Goal: Task Accomplishment & Management: Complete application form

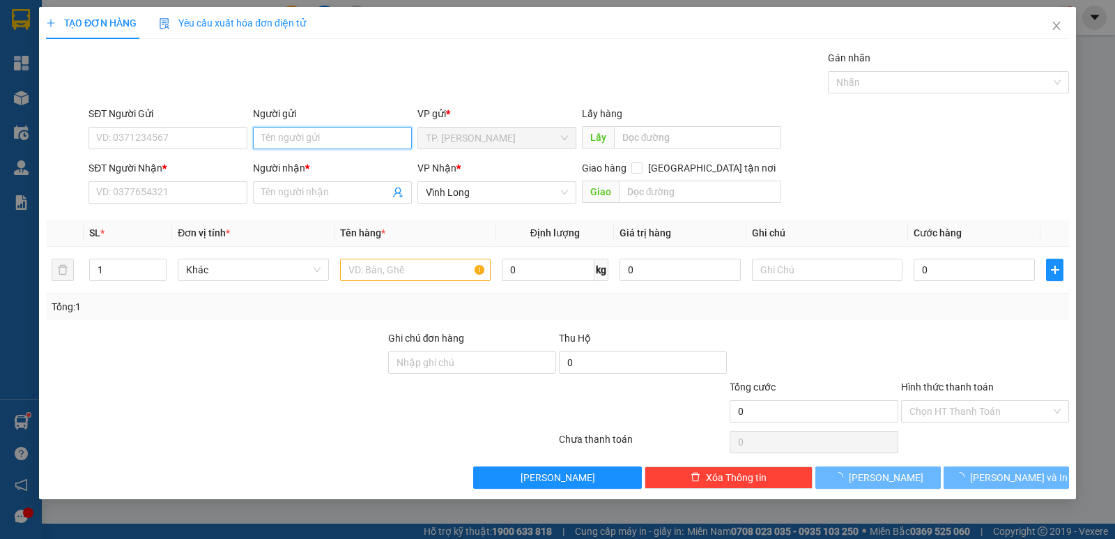
click at [334, 141] on input "Người gửi" at bounding box center [332, 138] width 159 height 22
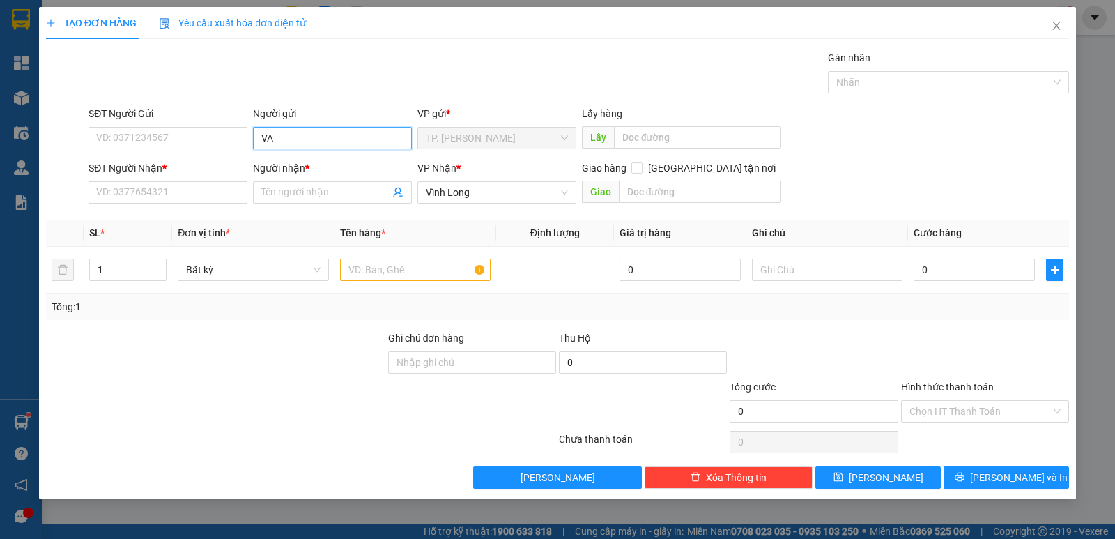
type input "V"
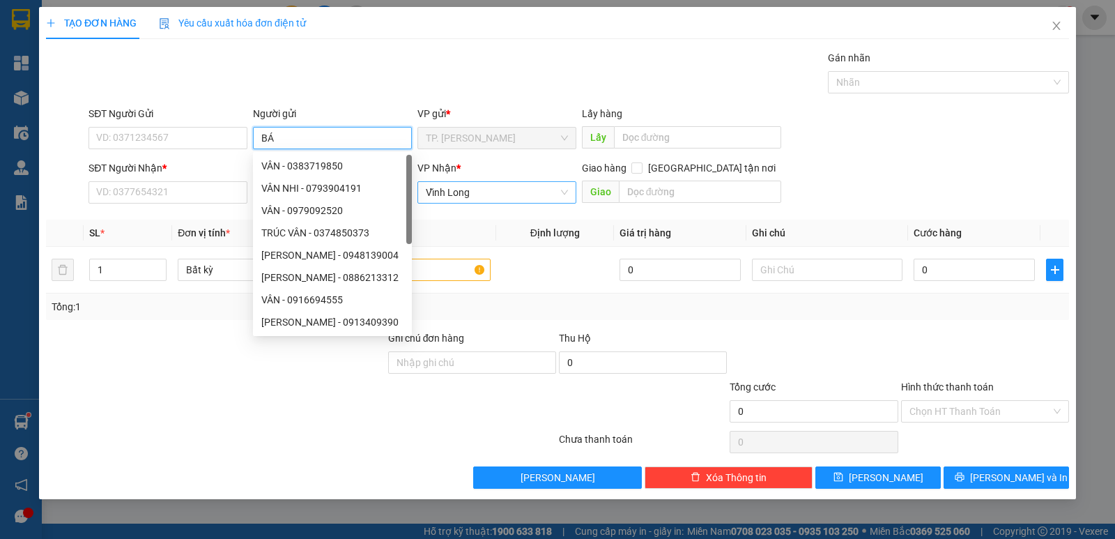
type input "BÁN"
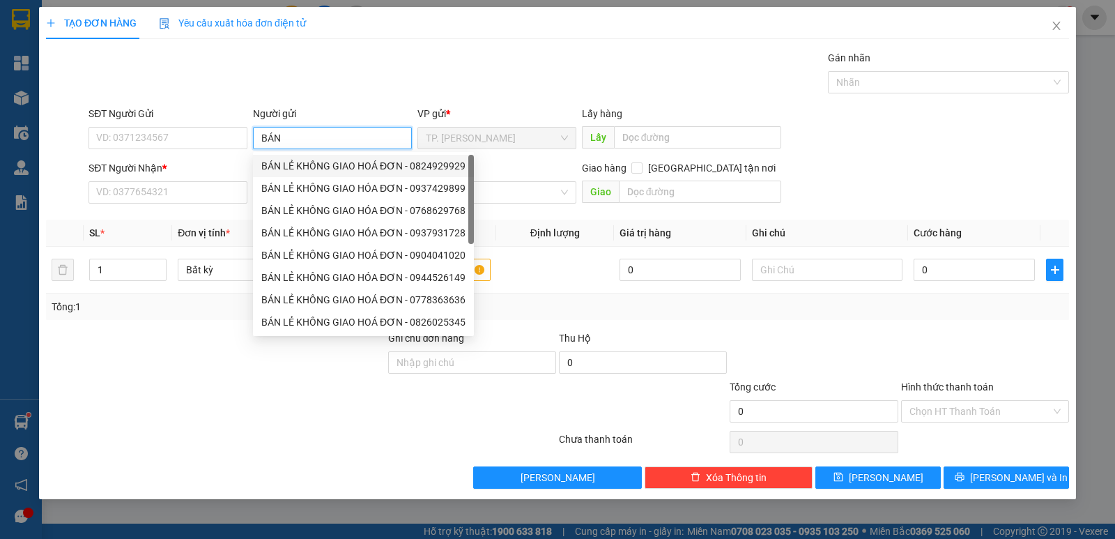
click at [312, 160] on div "BÁN LẺ KHÔNG GIAO HOÁ ĐƠN - 0824929929" at bounding box center [363, 165] width 204 height 15
type input "0824929929"
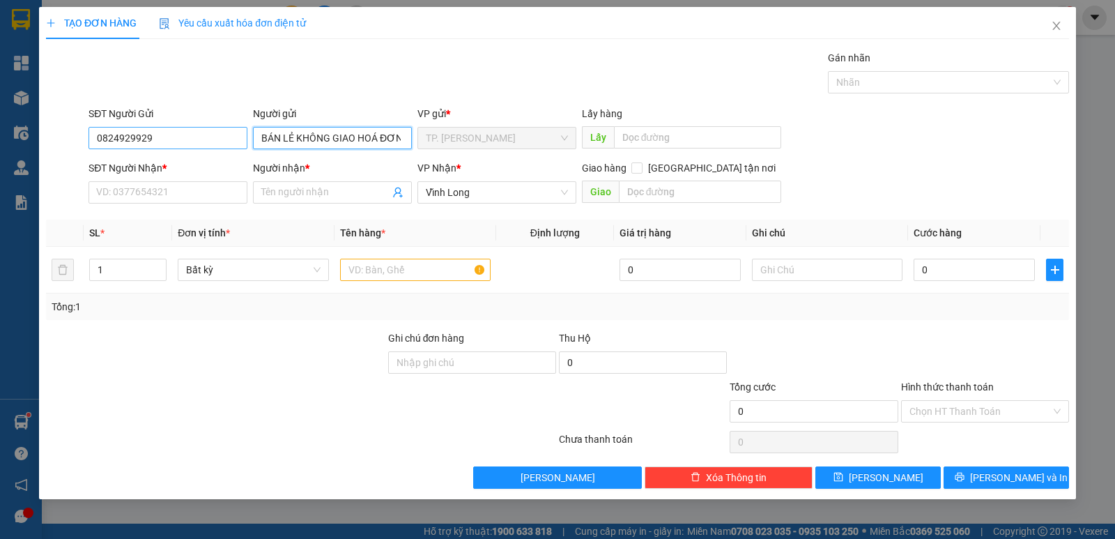
type input "BÁN LẺ KHÔNG GIAO HOÁ ĐƠN"
drag, startPoint x: 200, startPoint y: 142, endPoint x: 3, endPoint y: 171, distance: 198.6
click at [15, 168] on div "TẠO ĐƠN HÀNG Yêu cầu xuất hóa đơn điện tử Transit Pickup Surcharge Ids Transit …" at bounding box center [557, 269] width 1115 height 539
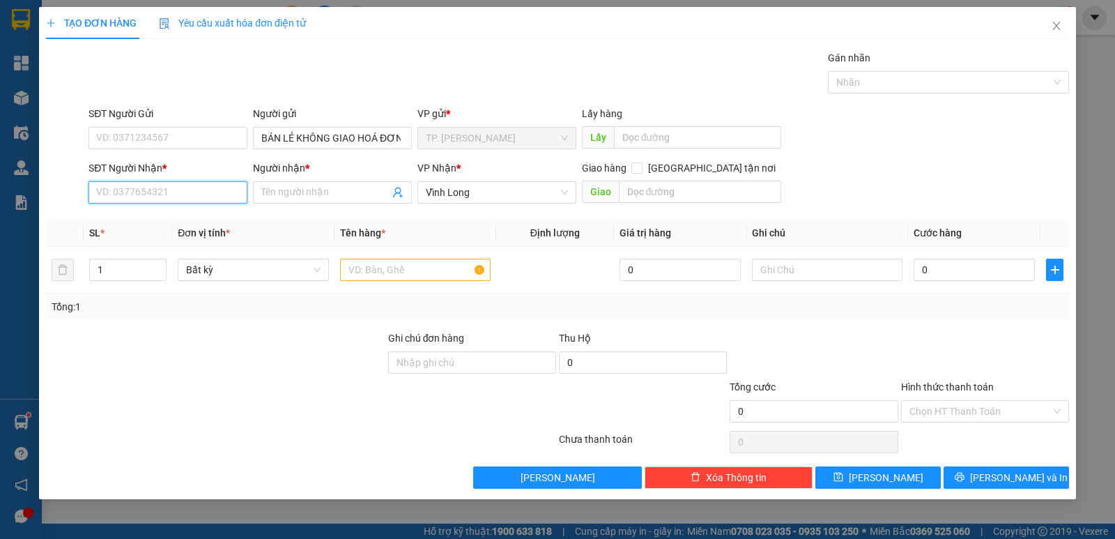
click at [199, 191] on input "SĐT Người Nhận *" at bounding box center [167, 192] width 159 height 22
type input "0978988223"
click at [194, 220] on div "0978988223 - HIẾU" at bounding box center [168, 220] width 142 height 15
type input "HIẾU"
type input "0978988223"
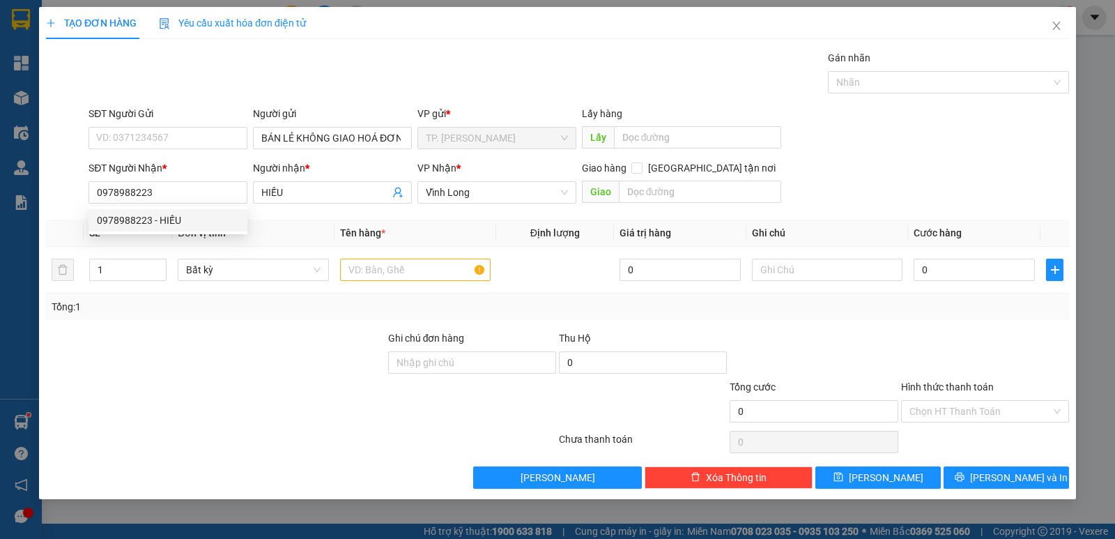
click at [238, 299] on div "Tổng: 1" at bounding box center [242, 306] width 380 height 15
click at [362, 272] on input "text" at bounding box center [415, 269] width 150 height 22
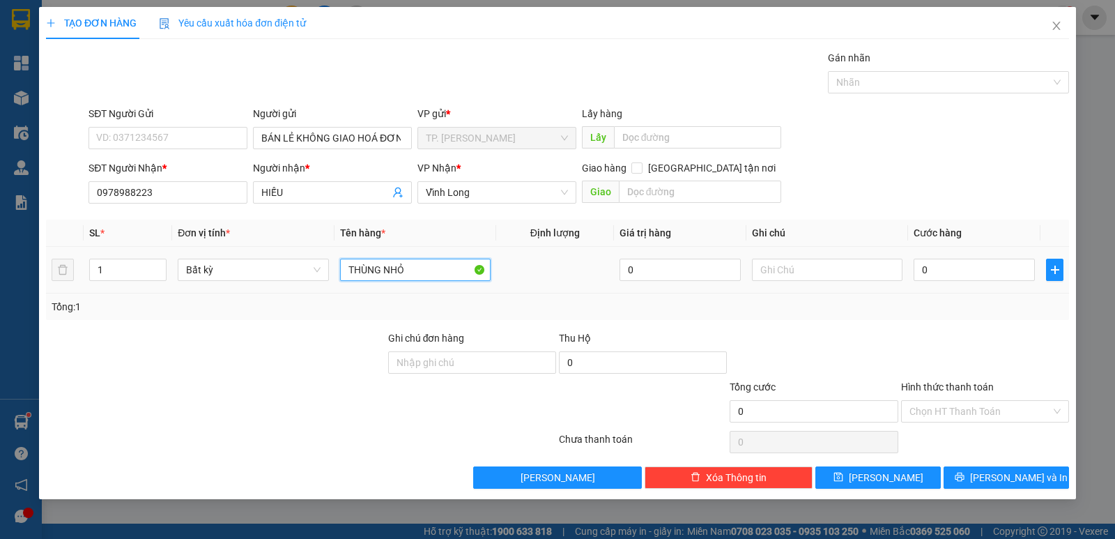
type input "THÙNG NHỎ"
type input "QUYEN"
type input "3"
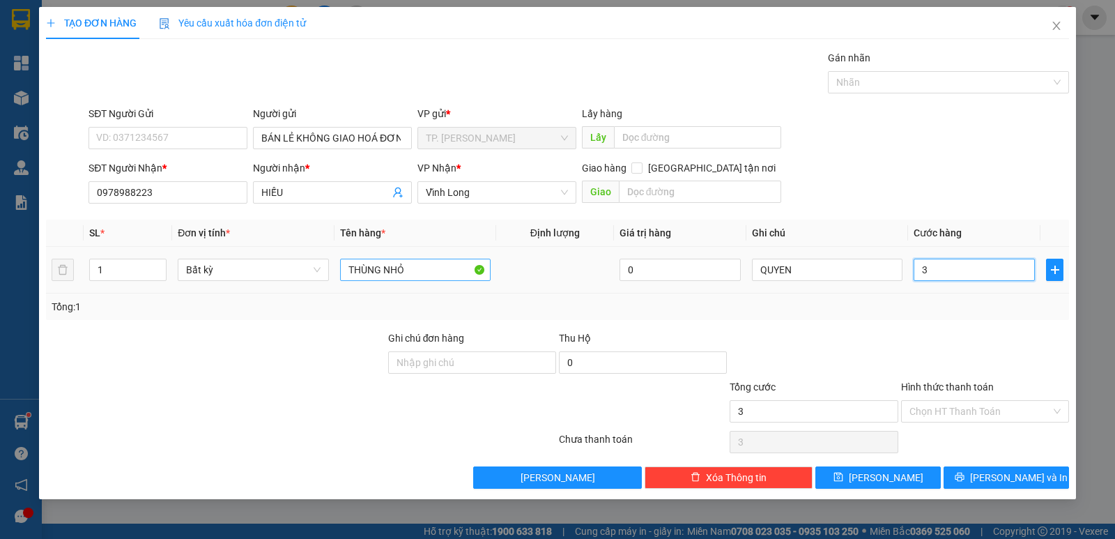
type input "30"
type input "30.000"
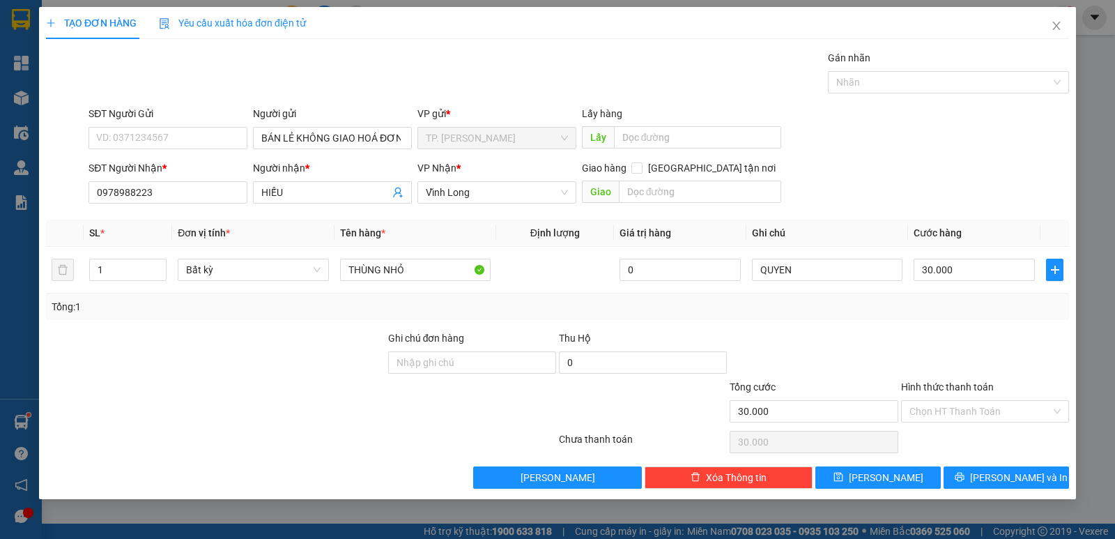
drag, startPoint x: 804, startPoint y: 349, endPoint x: 916, endPoint y: 385, distance: 117.9
click at [806, 349] on div at bounding box center [813, 354] width 171 height 49
click at [938, 401] on input "Hình thức thanh toán" at bounding box center [979, 411] width 141 height 21
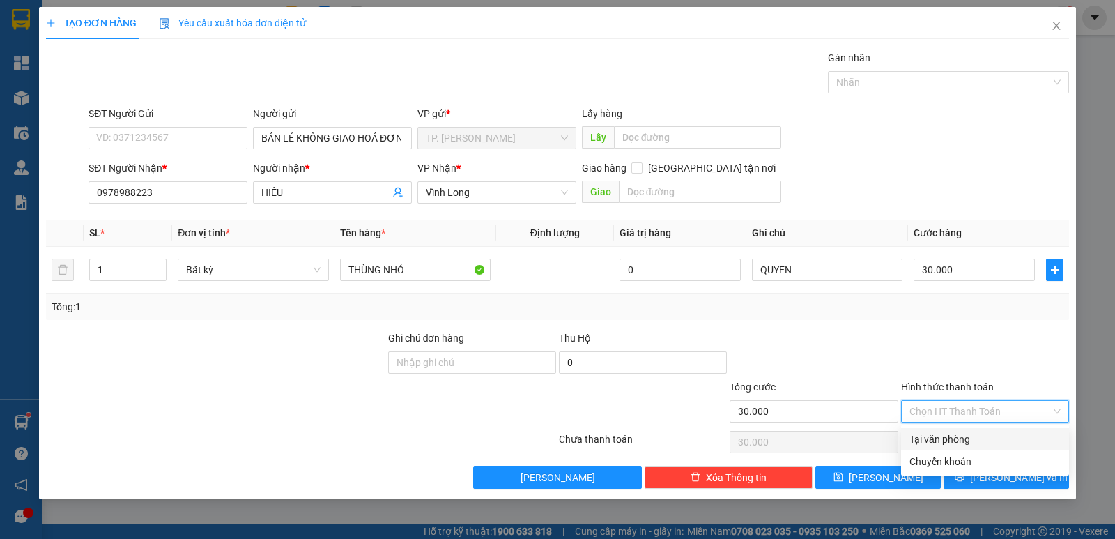
click at [929, 433] on div "Tại văn phòng" at bounding box center [984, 438] width 151 height 15
type input "0"
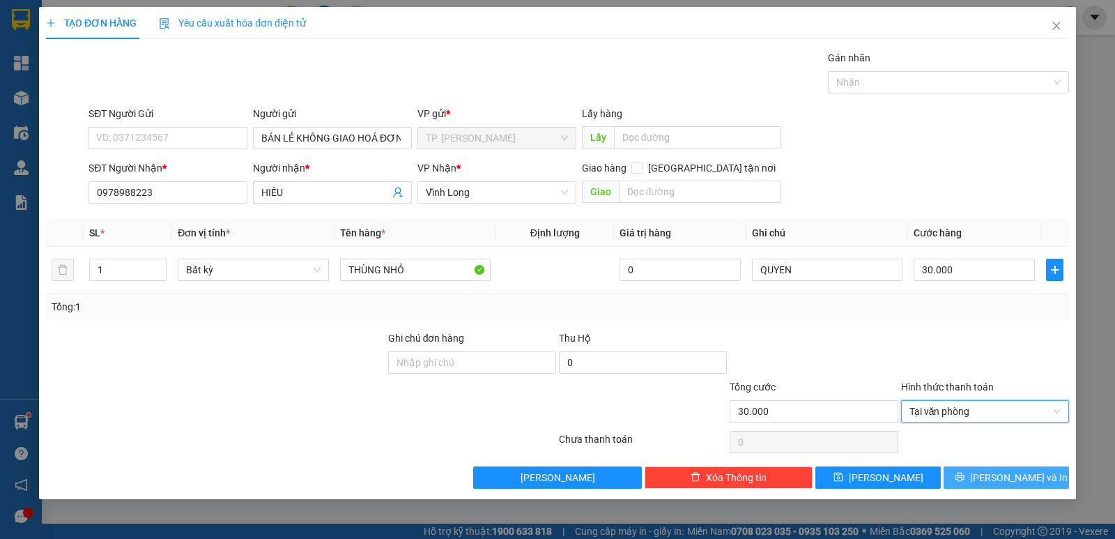
click at [975, 474] on button "[PERSON_NAME] và In" at bounding box center [1005, 477] width 125 height 22
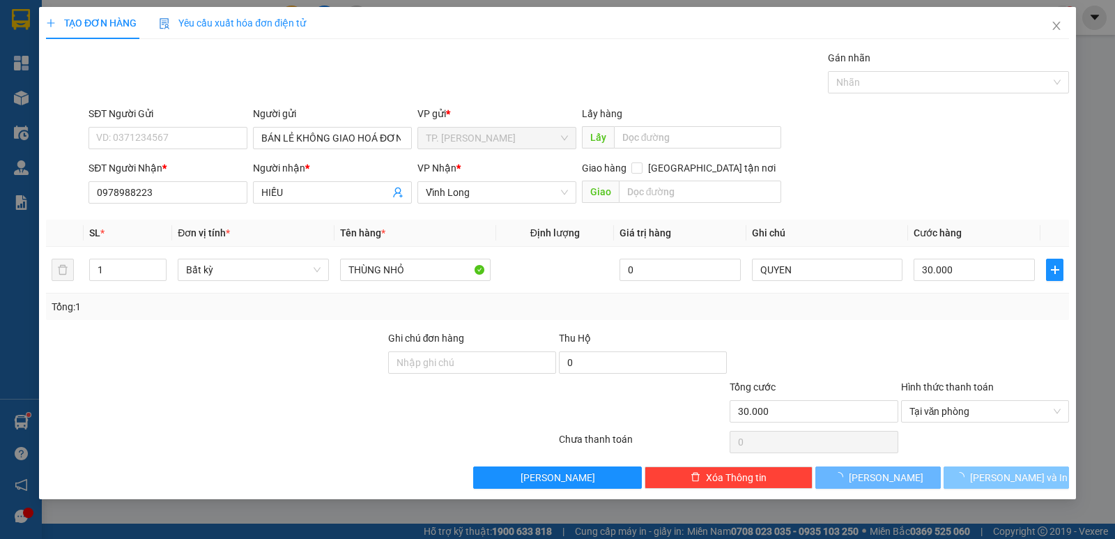
drag, startPoint x: 975, startPoint y: 474, endPoint x: 963, endPoint y: 309, distance: 165.6
click at [975, 475] on button "[PERSON_NAME] và In" at bounding box center [1005, 477] width 125 height 22
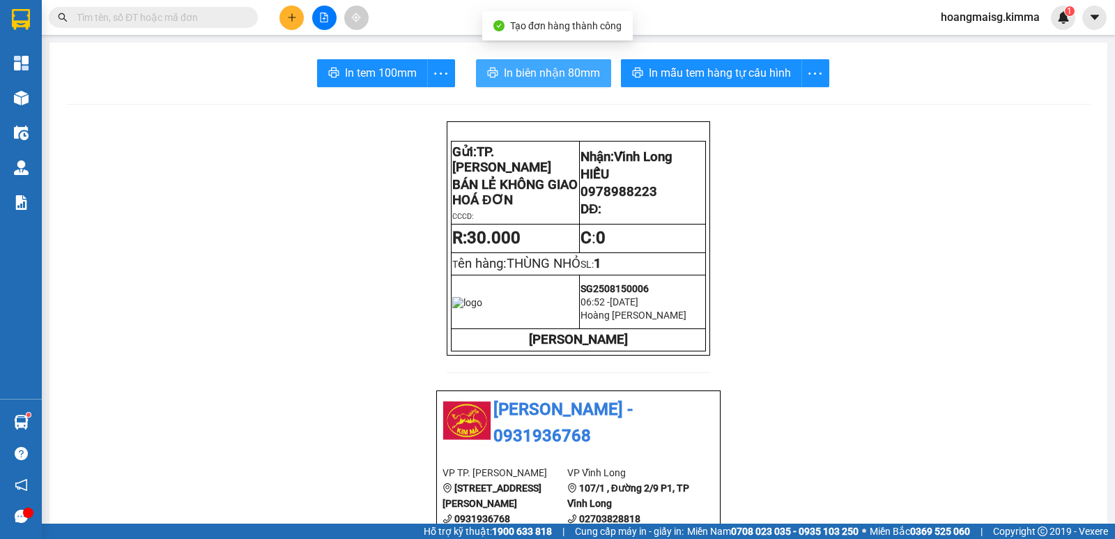
click at [562, 67] on span "In biên nhận 80mm" at bounding box center [552, 72] width 96 height 17
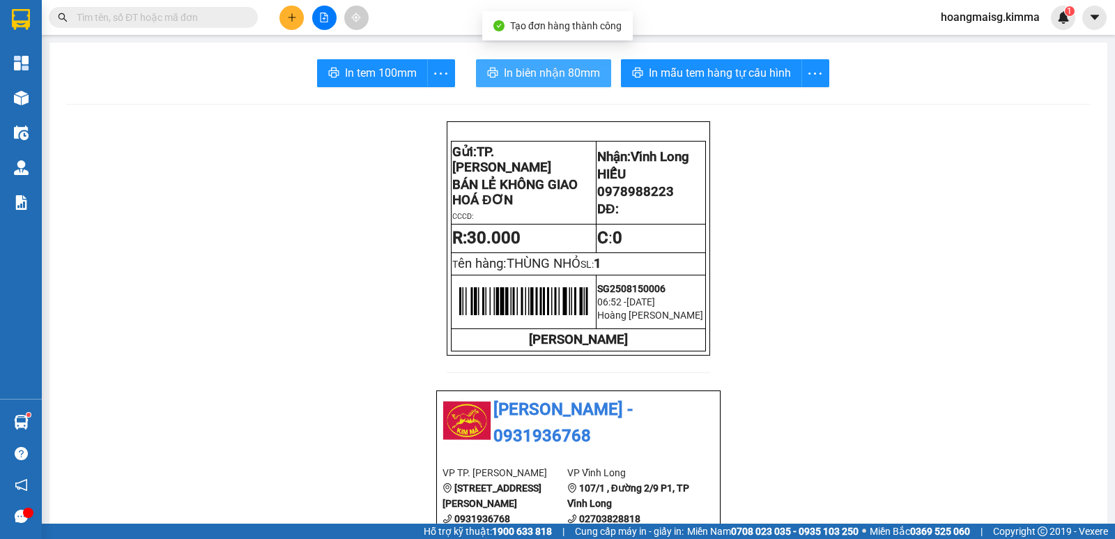
click at [560, 68] on span "In biên nhận 80mm" at bounding box center [552, 72] width 96 height 17
